Goal: Use online tool/utility: Use online tool/utility

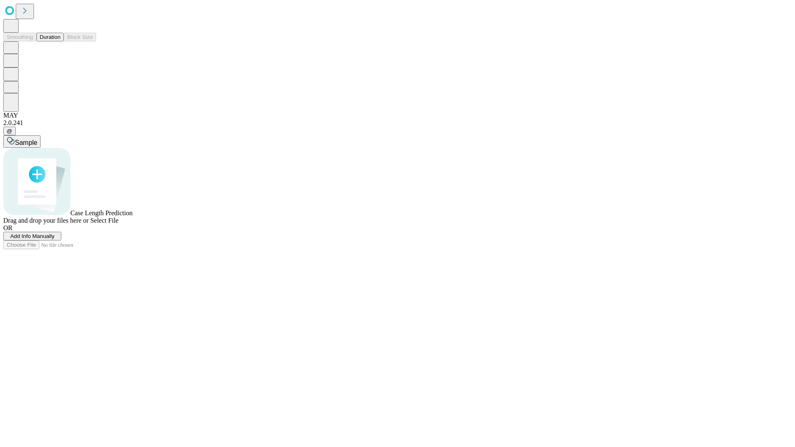
click at [60, 41] on button "Duration" at bounding box center [49, 37] width 27 height 9
click at [37, 139] on span "Sample" at bounding box center [26, 142] width 22 height 7
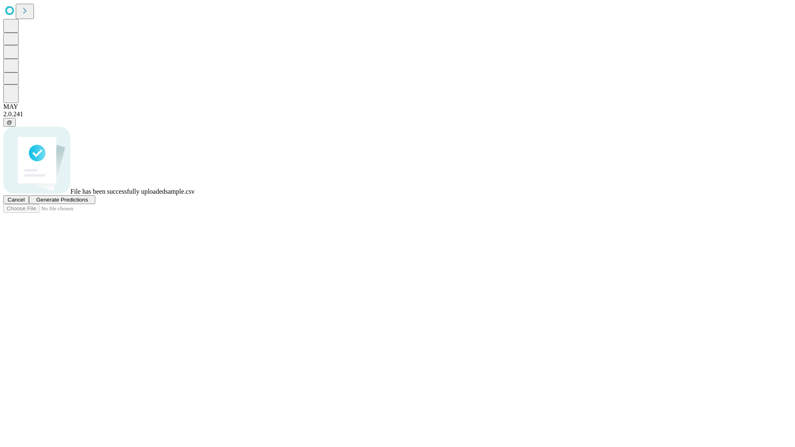
click at [88, 203] on span "Generate Predictions" at bounding box center [62, 200] width 52 height 6
